Goal: Find specific page/section: Find specific page/section

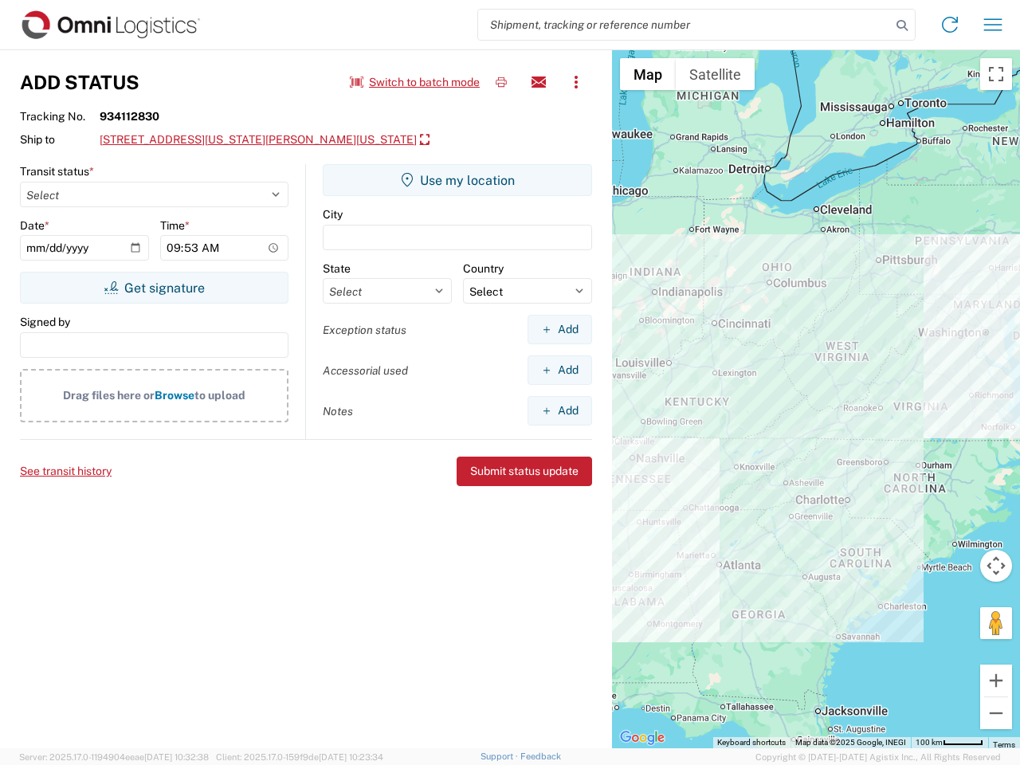
click at [685, 25] on input "search" at bounding box center [684, 25] width 413 height 30
click at [902, 26] on icon at bounding box center [902, 25] width 22 height 22
click at [950, 25] on icon at bounding box center [950, 25] width 26 height 26
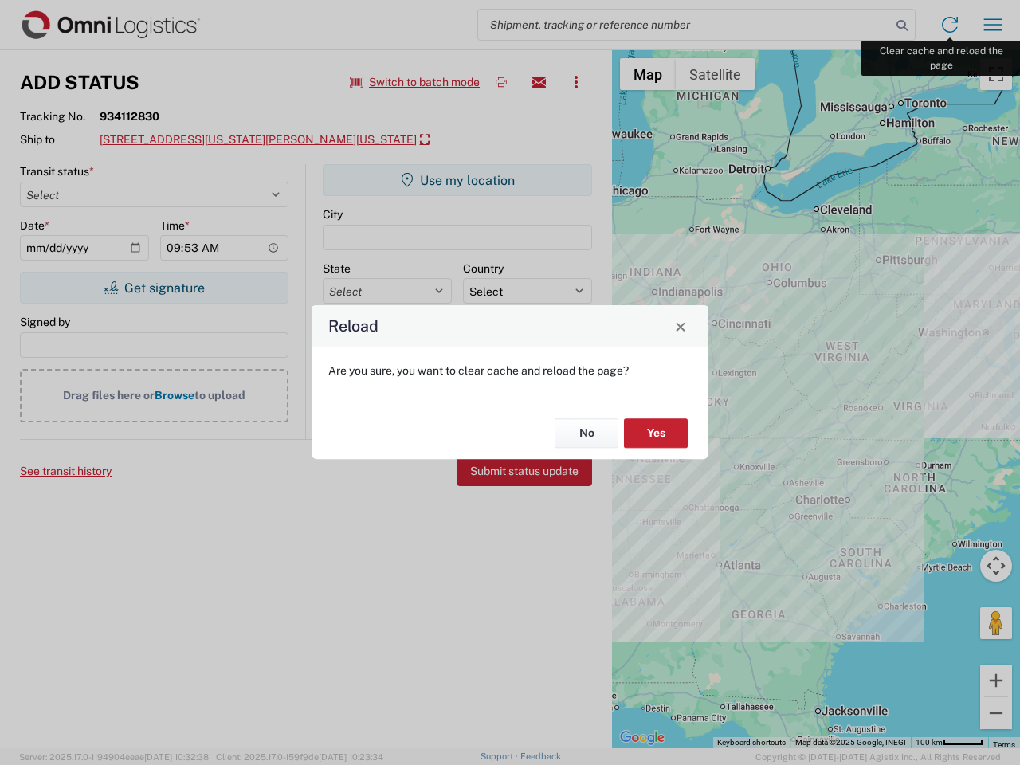
click at [993, 25] on div "Reload Are you sure, you want to clear cache and reload the page? No Yes" at bounding box center [510, 382] width 1020 height 765
click at [415, 82] on div "Reload Are you sure, you want to clear cache and reload the page? No Yes" at bounding box center [510, 382] width 1020 height 765
click at [501, 82] on div "Reload Are you sure, you want to clear cache and reload the page? No Yes" at bounding box center [510, 382] width 1020 height 765
click at [539, 82] on div "Reload Are you sure, you want to clear cache and reload the page? No Yes" at bounding box center [510, 382] width 1020 height 765
click at [576, 82] on div "Reload Are you sure, you want to clear cache and reload the page? No Yes" at bounding box center [510, 382] width 1020 height 765
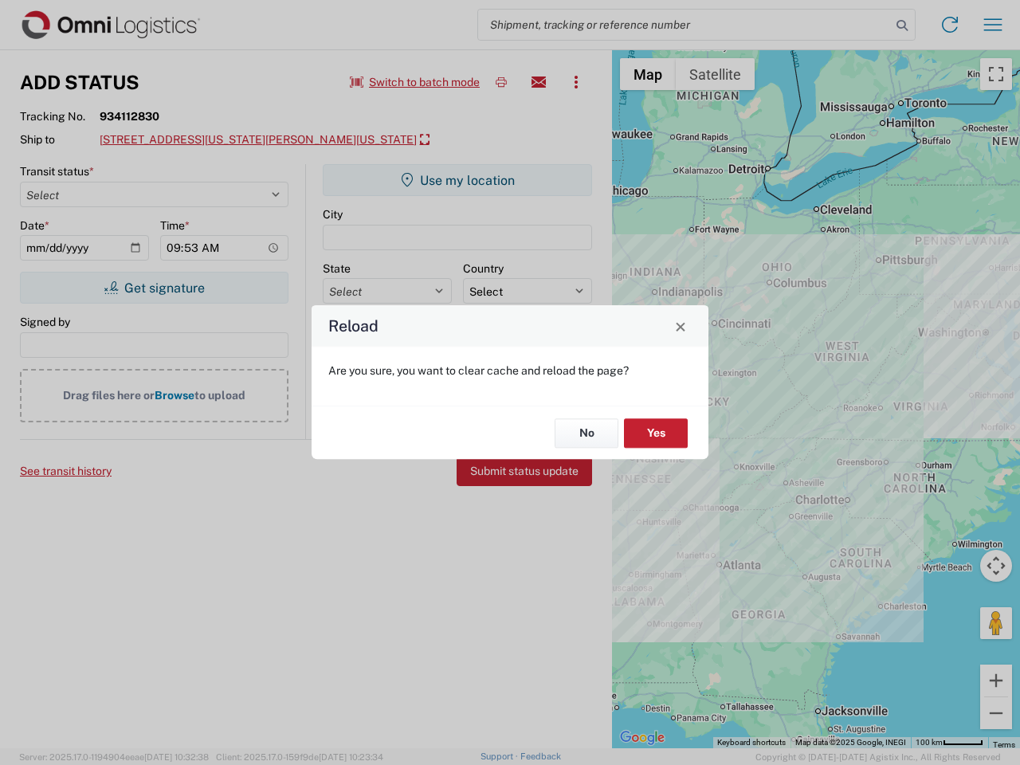
click at [269, 140] on div "Reload Are you sure, you want to clear cache and reload the page? No Yes" at bounding box center [510, 382] width 1020 height 765
click at [154, 288] on div "Reload Are you sure, you want to clear cache and reload the page? No Yes" at bounding box center [510, 382] width 1020 height 765
